Goal: Information Seeking & Learning: Find specific page/section

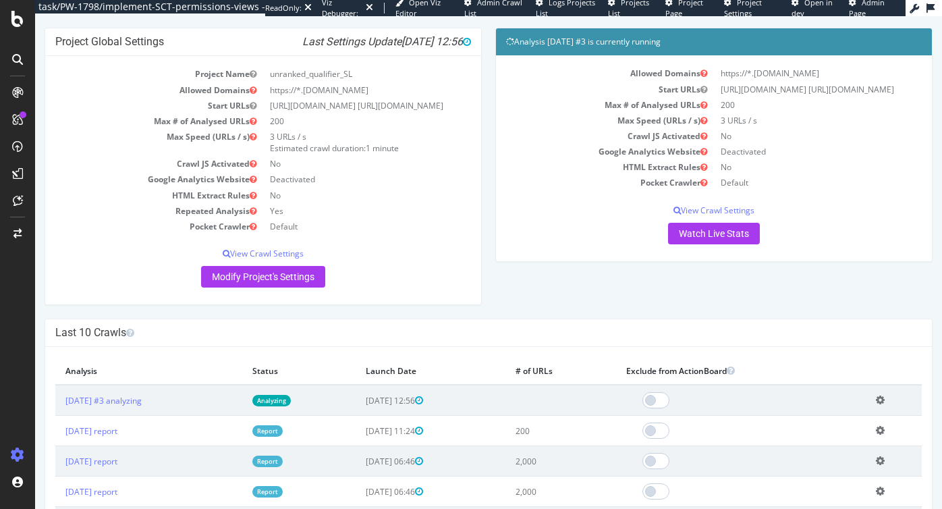
scroll to position [110, 0]
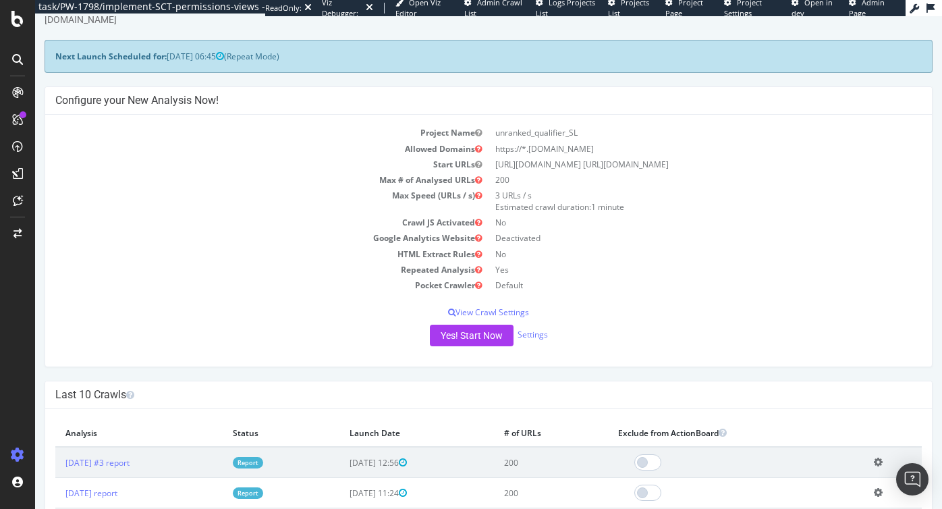
scroll to position [55, 0]
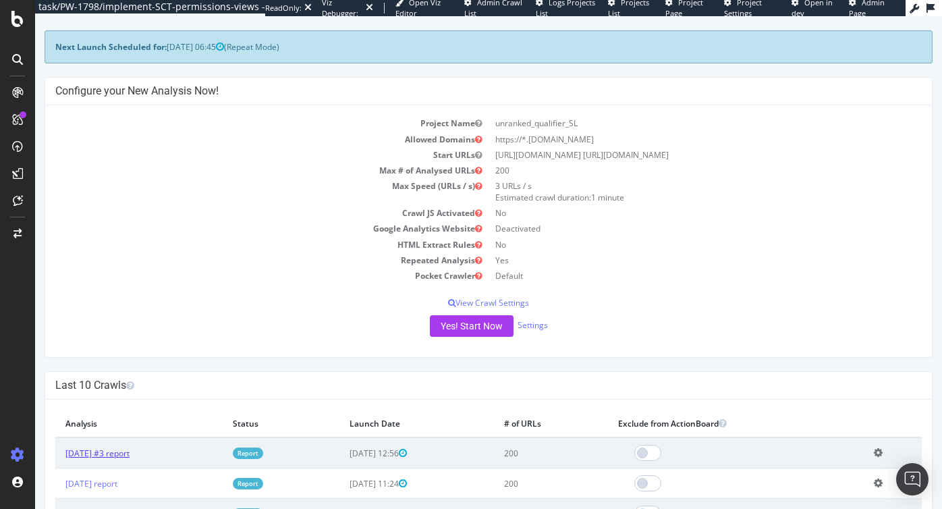
click at [128, 457] on link "[DATE] #3 report" at bounding box center [97, 452] width 64 height 11
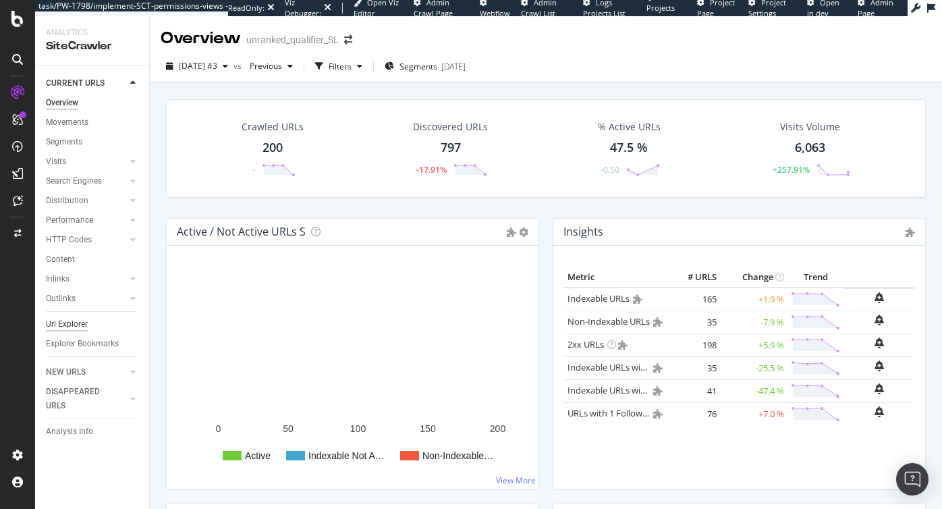
click at [74, 328] on div "Url Explorer" at bounding box center [67, 324] width 42 height 14
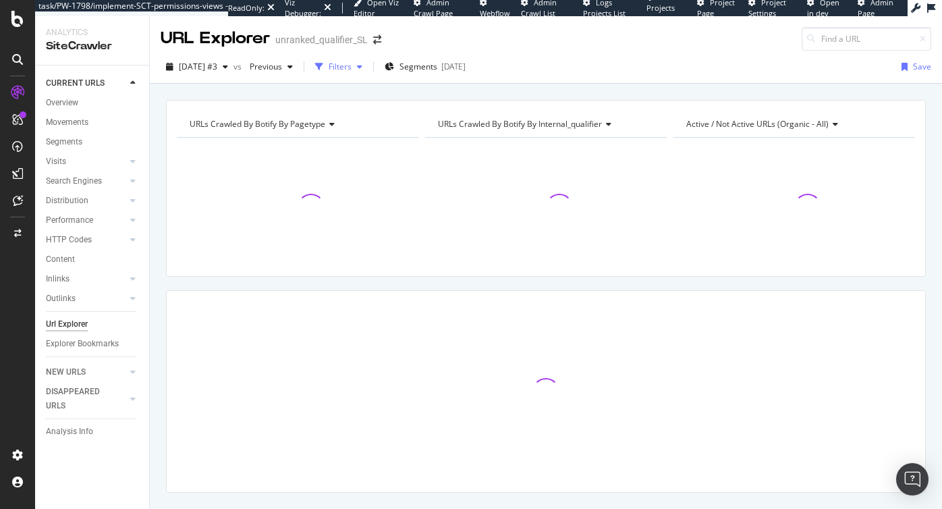
click at [351, 69] on div "Filters" at bounding box center [340, 66] width 23 height 11
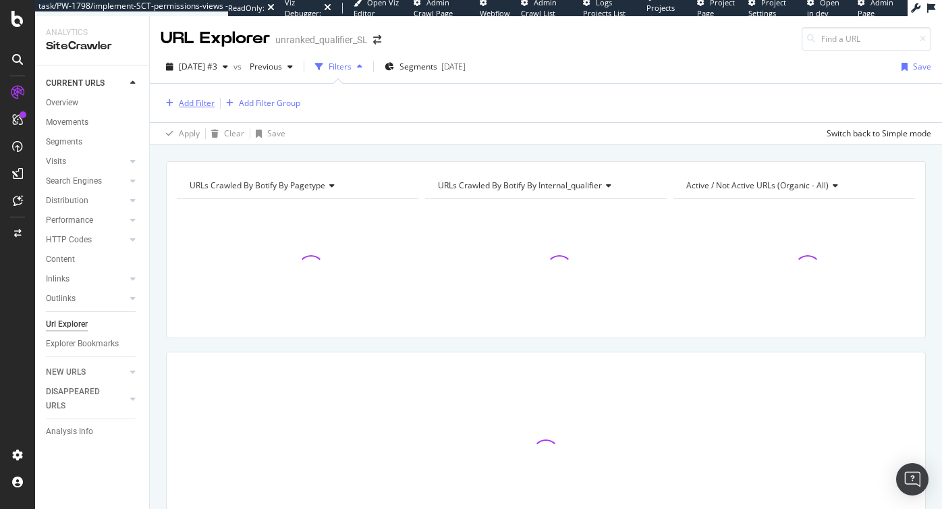
click at [194, 103] on div "Add Filter" at bounding box center [197, 102] width 36 height 11
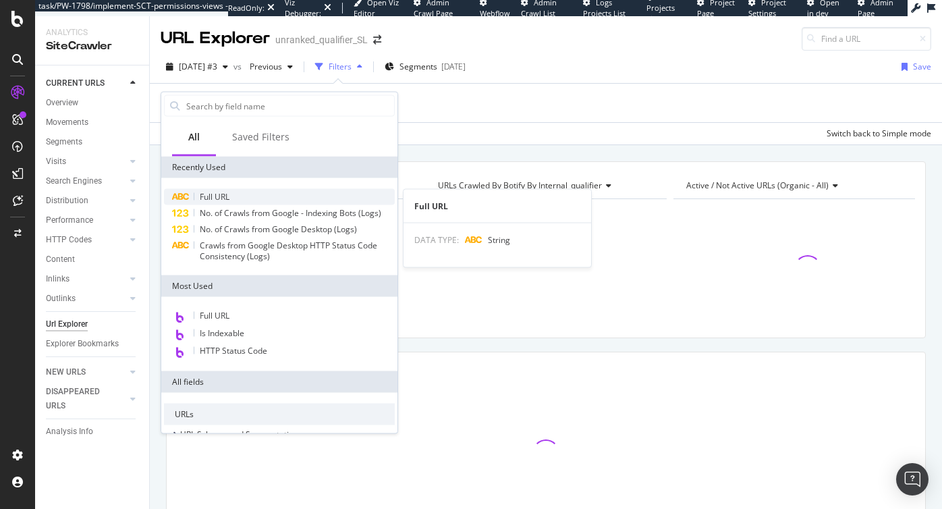
click at [221, 199] on span "Full URL" at bounding box center [215, 196] width 30 height 11
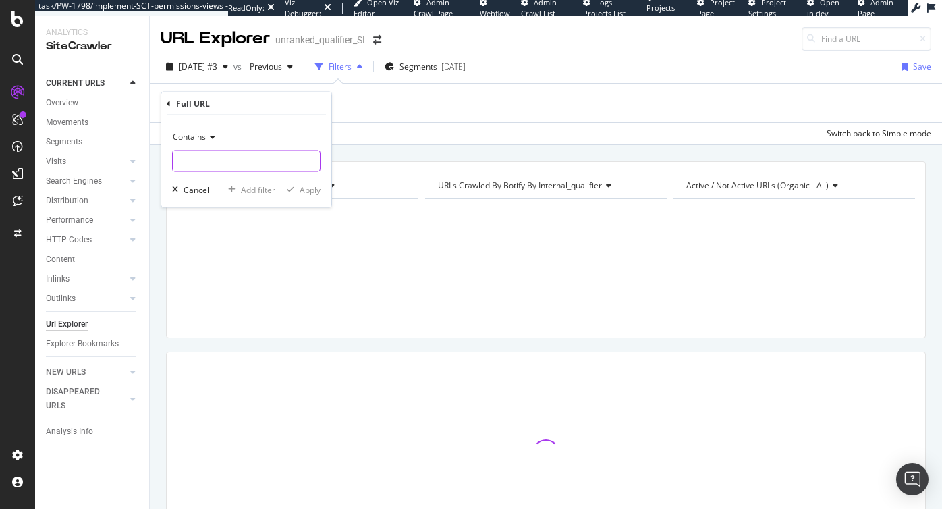
click at [213, 161] on input "text" at bounding box center [246, 161] width 147 height 22
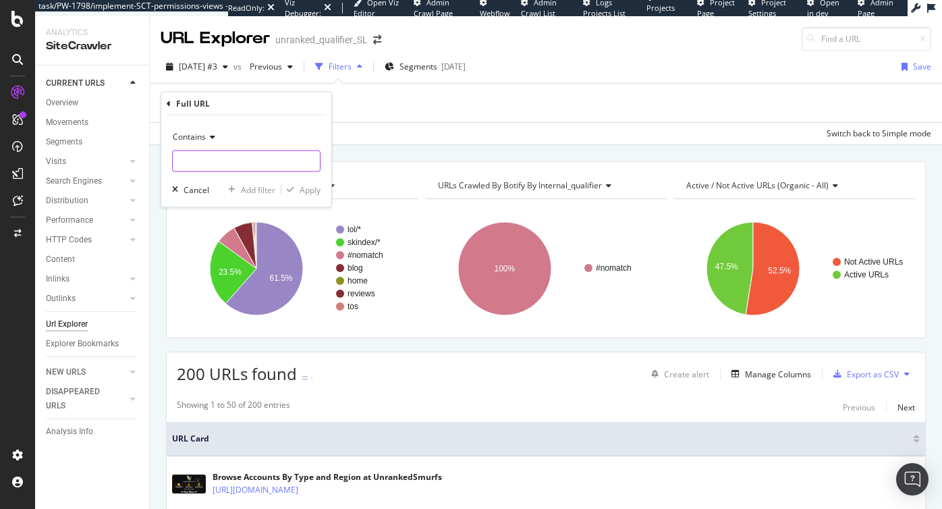
paste input "[URL][DOMAIN_NAME]<"
type input "[URL][DOMAIN_NAME]<"
click at [306, 184] on div "Apply" at bounding box center [309, 188] width 21 height 11
